Goal: Transaction & Acquisition: Purchase product/service

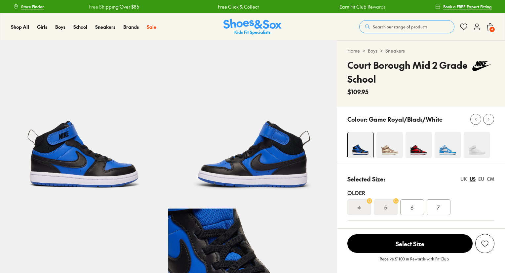
click at [378, 154] on img at bounding box center [390, 145] width 26 height 26
click at [413, 150] on img at bounding box center [419, 145] width 26 height 26
click at [416, 145] on img at bounding box center [419, 145] width 26 height 26
click at [452, 141] on img at bounding box center [448, 145] width 26 height 26
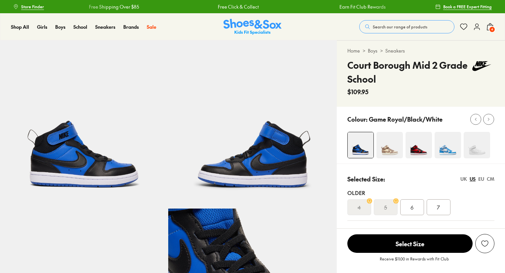
click at [462, 179] on div "UK" at bounding box center [464, 179] width 7 height 7
click at [490, 118] on icon at bounding box center [488, 119] width 5 height 5
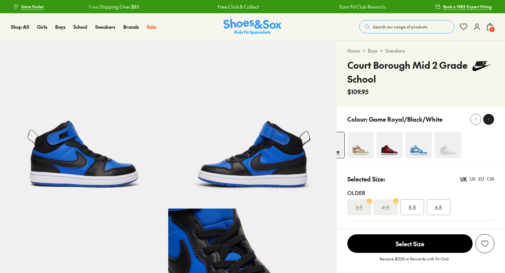
click at [490, 118] on icon at bounding box center [488, 119] width 5 height 5
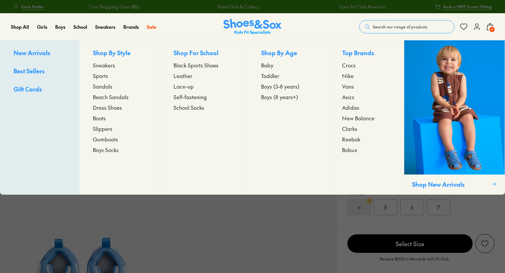
click at [108, 64] on span "Sneakers" at bounding box center [104, 65] width 22 height 8
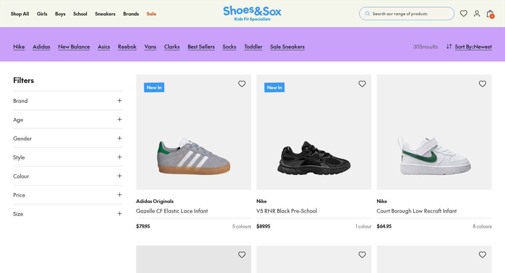
scroll to position [99, 0]
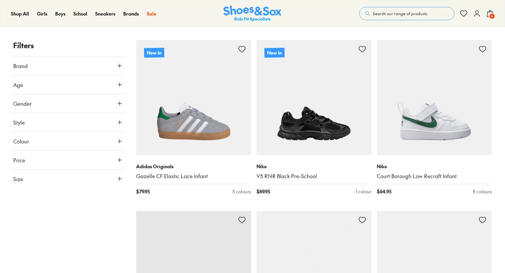
click at [19, 179] on span "Size" at bounding box center [18, 179] width 10 height 8
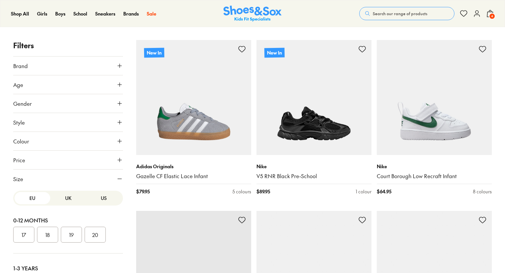
click at [66, 199] on button "UK" at bounding box center [68, 198] width 36 height 12
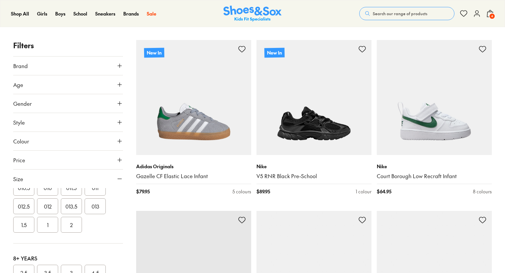
scroll to position [231, 0]
click at [50, 238] on button "3.5" at bounding box center [47, 240] width 21 height 16
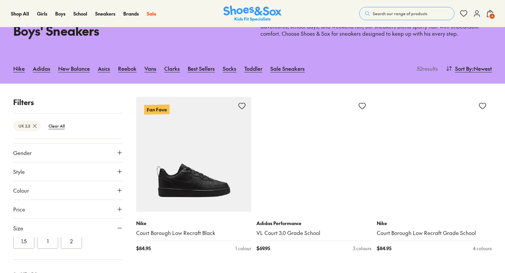
scroll to position [275, 0]
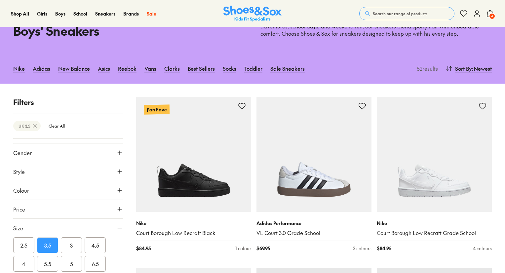
click at [72, 245] on button "3" at bounding box center [71, 245] width 21 height 16
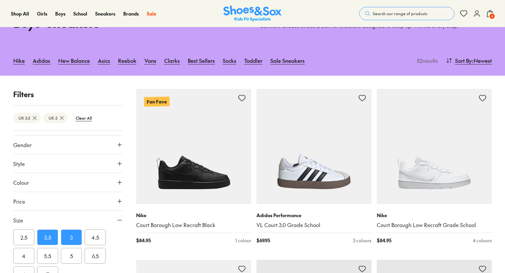
click at [90, 235] on button "4.5" at bounding box center [95, 237] width 21 height 16
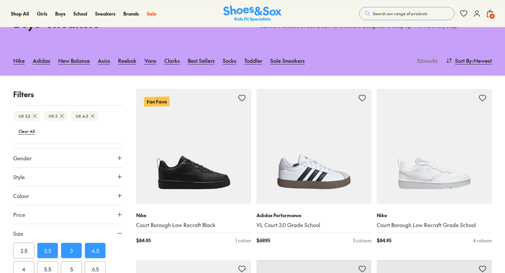
click at [21, 267] on button "4" at bounding box center [23, 269] width 21 height 16
click at [27, 158] on span "Gender" at bounding box center [22, 158] width 19 height 8
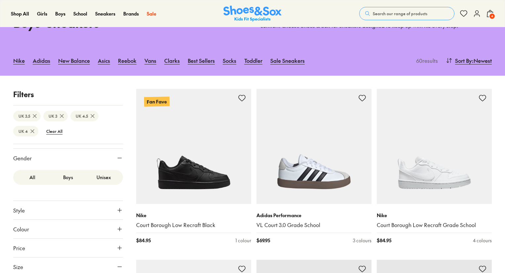
click at [65, 179] on label "Boys" at bounding box center [68, 177] width 36 height 12
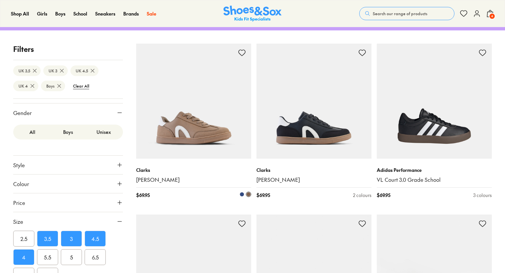
scroll to position [50, 0]
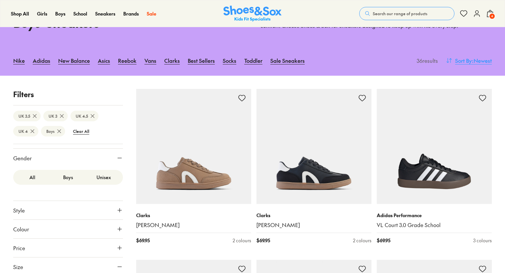
click at [460, 58] on span "Sort By" at bounding box center [463, 61] width 17 height 8
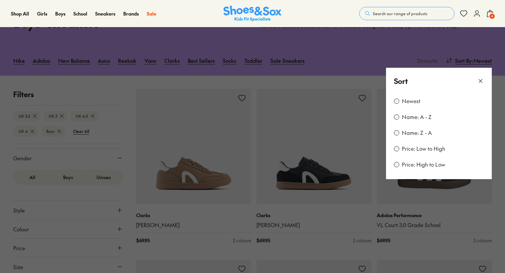
click at [404, 150] on label "Price: Low to High" at bounding box center [423, 148] width 43 height 7
click at [340, 62] on button at bounding box center [252, 136] width 505 height 273
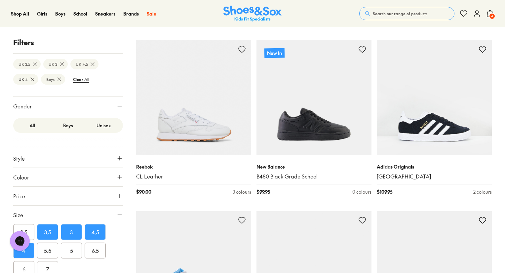
scroll to position [1406, 0]
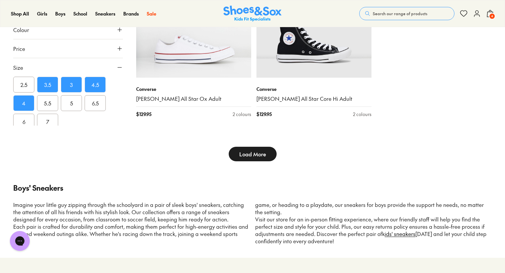
scroll to position [1935, 0]
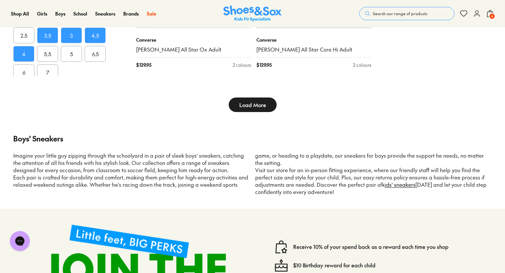
click at [247, 112] on div "Load More" at bounding box center [252, 105] width 505 height 30
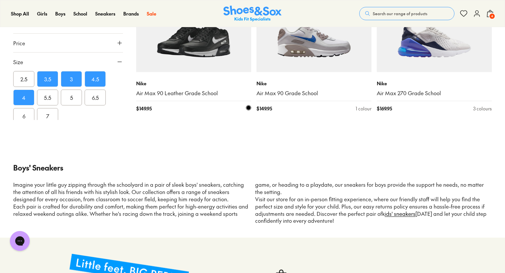
scroll to position [2067, 0]
